Goal: Task Accomplishment & Management: Manage account settings

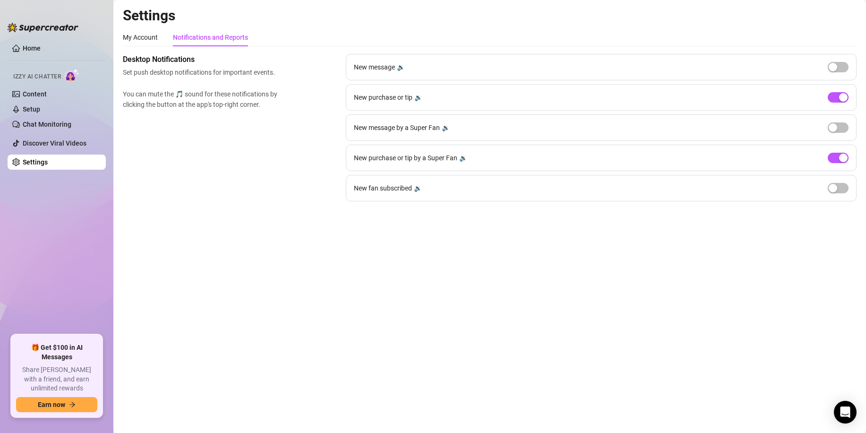
click at [436, 314] on main "Settings My Account Notifications and Reports Profile image Your profile isn’t …" at bounding box center [489, 216] width 753 height 433
drag, startPoint x: 287, startPoint y: 242, endPoint x: 295, endPoint y: 239, distance: 8.1
click at [288, 242] on main "Settings My Account Notifications and Reports Profile image Your profile isn’t …" at bounding box center [489, 216] width 753 height 433
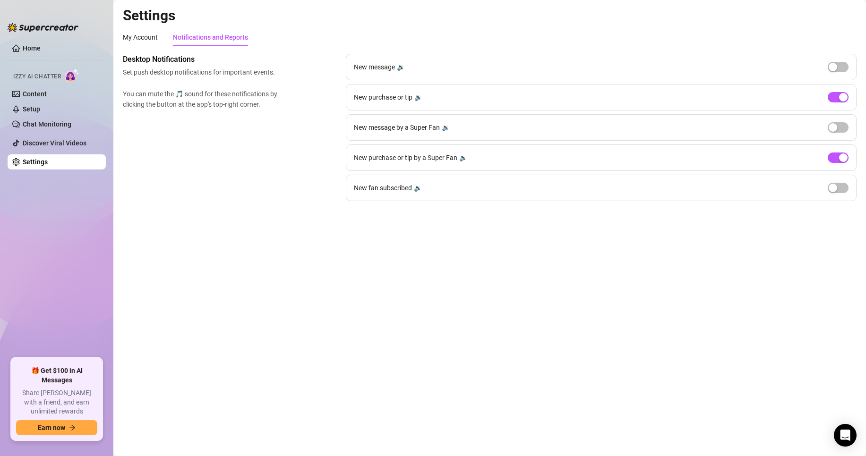
click at [338, 288] on main "Settings My Account Notifications and Reports Profile image Your profile isn’t …" at bounding box center [489, 228] width 753 height 456
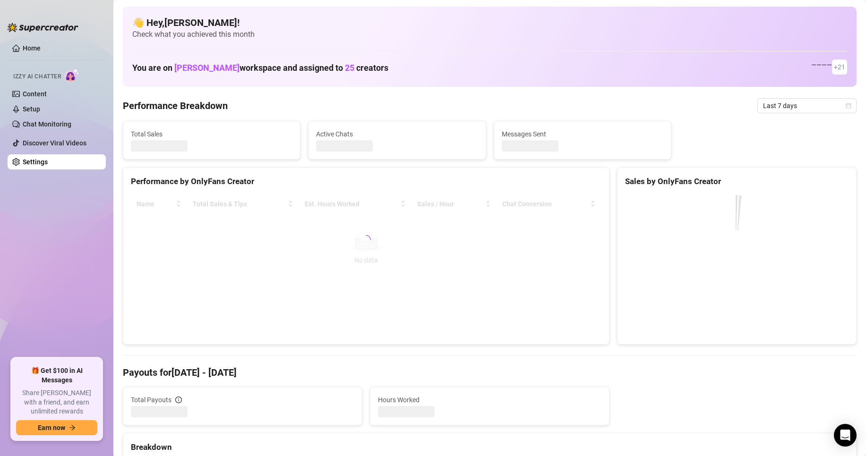
drag, startPoint x: 101, startPoint y: 80, endPoint x: 94, endPoint y: 84, distance: 8.0
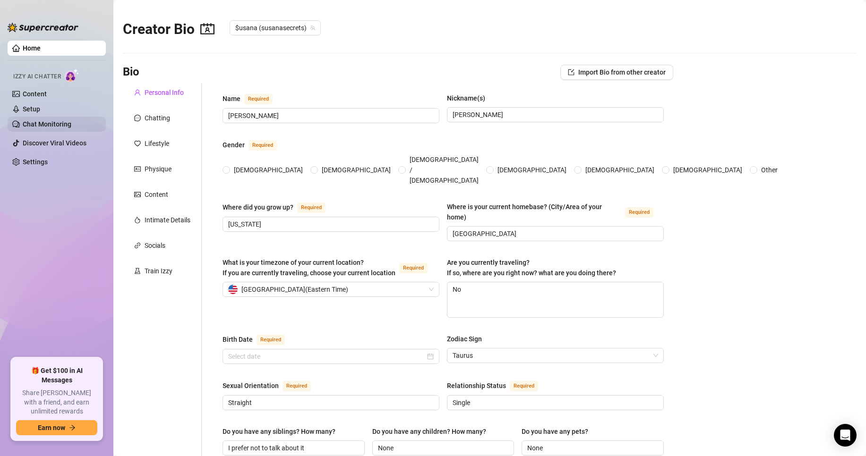
radio input "true"
type input "[DATE]"
